Goal: Information Seeking & Learning: Learn about a topic

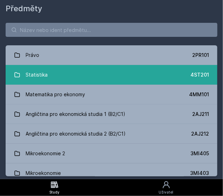
click at [51, 73] on link "Statistika 4ST201" at bounding box center [112, 75] width 212 height 20
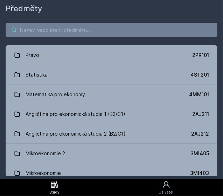
click at [62, 28] on input "search" at bounding box center [112, 30] width 212 height 14
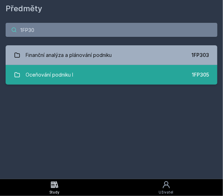
type input "1FP30"
click at [101, 72] on link "Oceňování podniku I 1FP305" at bounding box center [112, 75] width 212 height 20
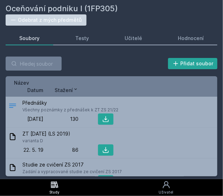
click at [38, 92] on span "Datum" at bounding box center [35, 89] width 16 height 7
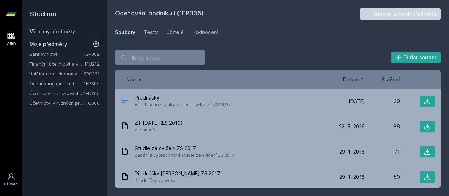
click at [223, 78] on span "Datum" at bounding box center [351, 79] width 16 height 7
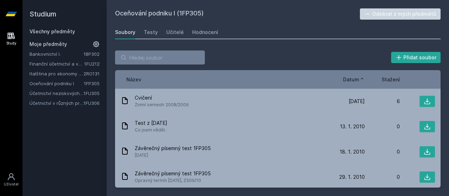
click at [223, 78] on span "Datum" at bounding box center [351, 79] width 16 height 7
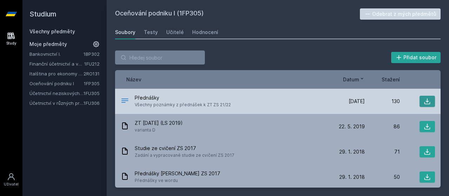
click at [223, 101] on icon at bounding box center [427, 101] width 7 height 7
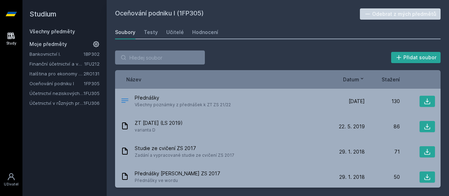
click at [56, 32] on link "Všechny předměty" at bounding box center [52, 31] width 46 height 6
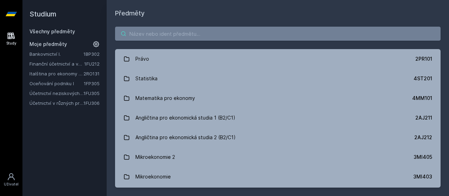
click at [201, 33] on input "search" at bounding box center [277, 34] width 325 height 14
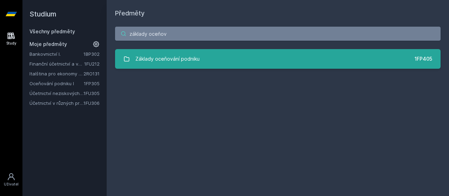
type input "základy oceňov"
click at [223, 56] on link "Základy oceňování podniku 1FP405" at bounding box center [277, 59] width 325 height 20
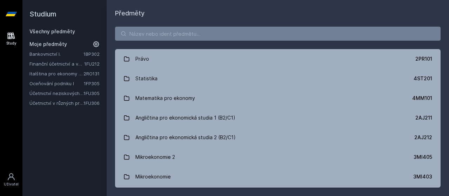
click at [56, 83] on link "Oceňování podniku I" at bounding box center [56, 83] width 54 height 7
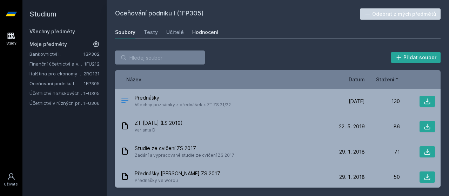
click at [206, 32] on div "Hodnocení" at bounding box center [205, 32] width 26 height 7
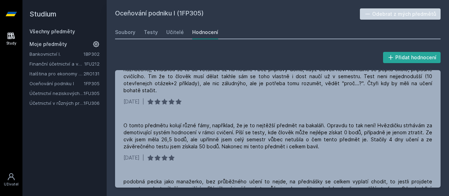
scroll to position [357, 0]
click at [174, 38] on link "Učitelé" at bounding box center [175, 32] width 18 height 14
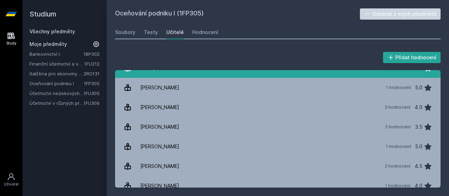
scroll to position [79, 0]
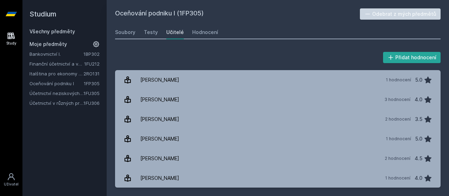
click at [205, 129] on link "Rýdlová Barbora 1 hodnocení 5.0" at bounding box center [277, 139] width 325 height 20
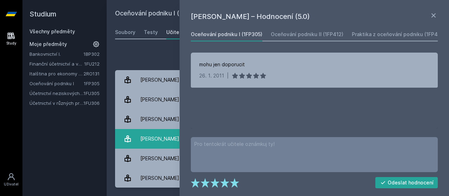
click at [163, 135] on div "Rýdlová Barbora" at bounding box center [159, 139] width 39 height 14
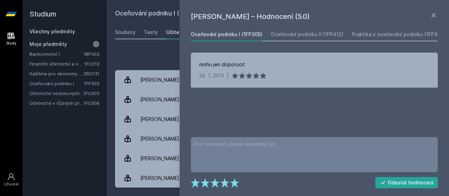
click at [178, 46] on div "Přidat hodnocení Barbora Rýdlová – Hodnocení (5.0) Oceňování podniku I (1FP305)…" at bounding box center [278, 119] width 342 height 154
click at [223, 16] on icon at bounding box center [433, 15] width 8 height 8
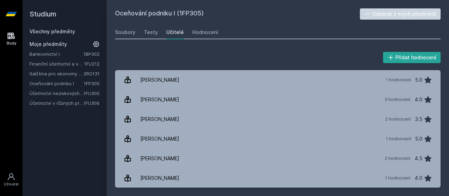
click at [49, 32] on link "Všechny předměty" at bounding box center [52, 31] width 46 height 6
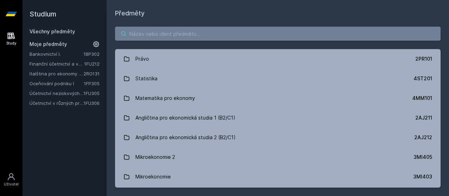
click at [153, 37] on input "search" at bounding box center [277, 34] width 325 height 14
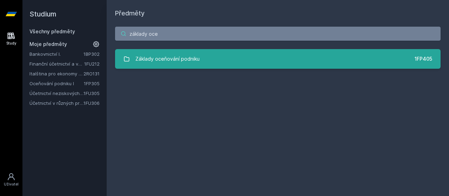
type input "základy oce"
click at [164, 56] on div "Základy oceňování podniku" at bounding box center [167, 59] width 64 height 14
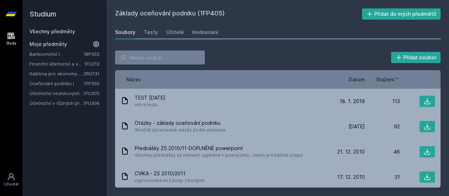
click at [223, 79] on span "Datum" at bounding box center [357, 79] width 16 height 7
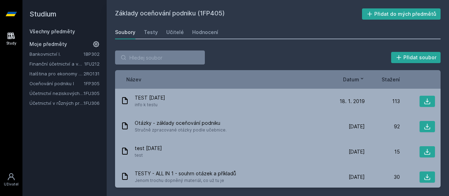
click at [223, 79] on span "Datum" at bounding box center [351, 79] width 16 height 7
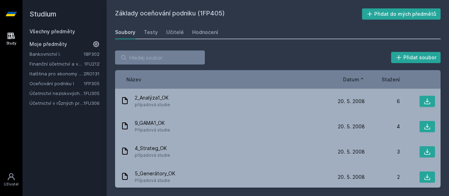
click at [223, 79] on span "Datum" at bounding box center [351, 79] width 16 height 7
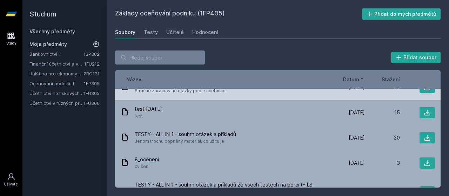
scroll to position [18, 0]
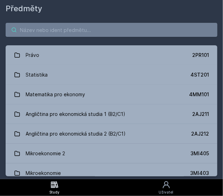
click at [67, 31] on input "search" at bounding box center [112, 30] width 212 height 14
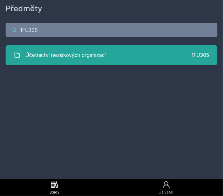
type input "1FU305"
click at [42, 52] on div "Účetnictví neziskových organizací" at bounding box center [66, 55] width 80 height 14
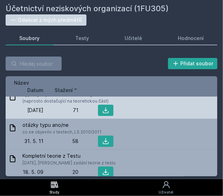
scroll to position [9, 0]
click at [104, 109] on icon at bounding box center [105, 109] width 7 height 7
